Goal: Navigation & Orientation: Find specific page/section

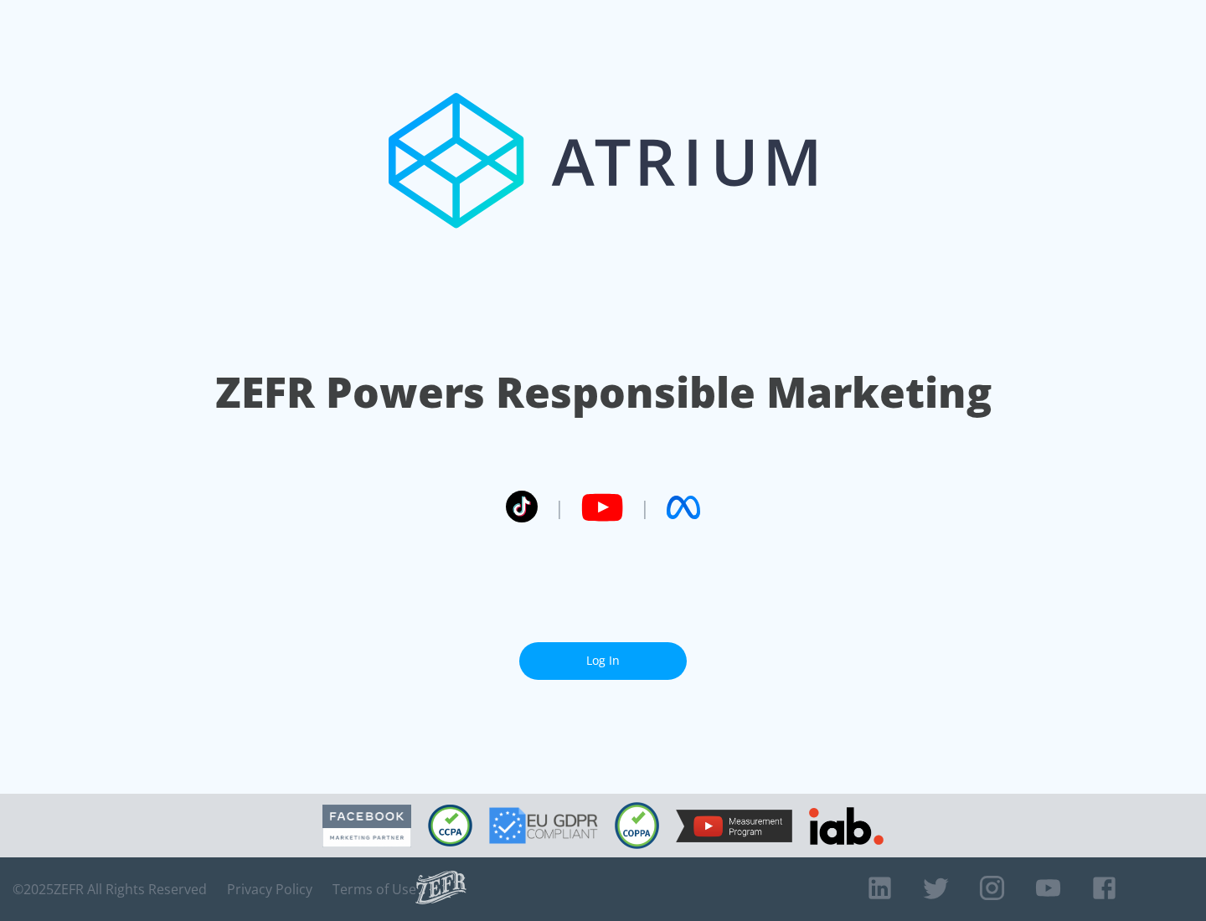
click at [603, 661] on link "Log In" at bounding box center [602, 661] width 167 height 38
